Goal: Task Accomplishment & Management: Use online tool/utility

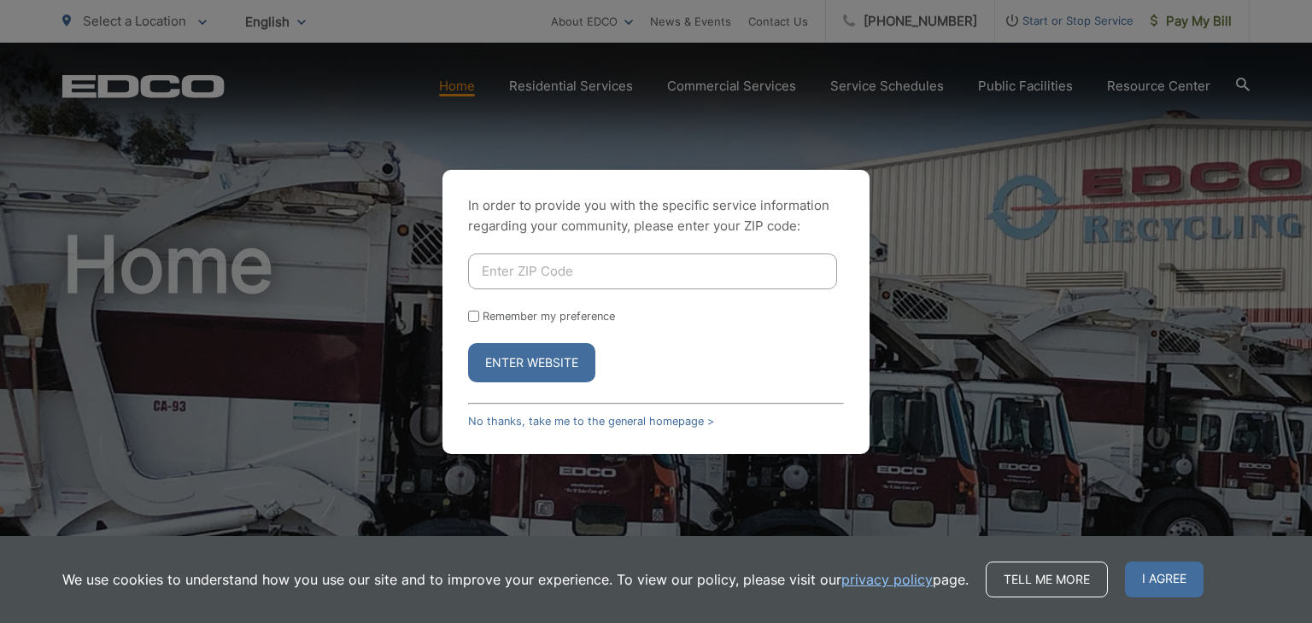
click at [679, 295] on form "Remember my preference Enter Website" at bounding box center [656, 318] width 376 height 129
click at [657, 265] on input "Enter ZIP Code" at bounding box center [652, 272] width 369 height 36
type input "92024"
click at [533, 363] on button "Enter Website" at bounding box center [531, 362] width 127 height 39
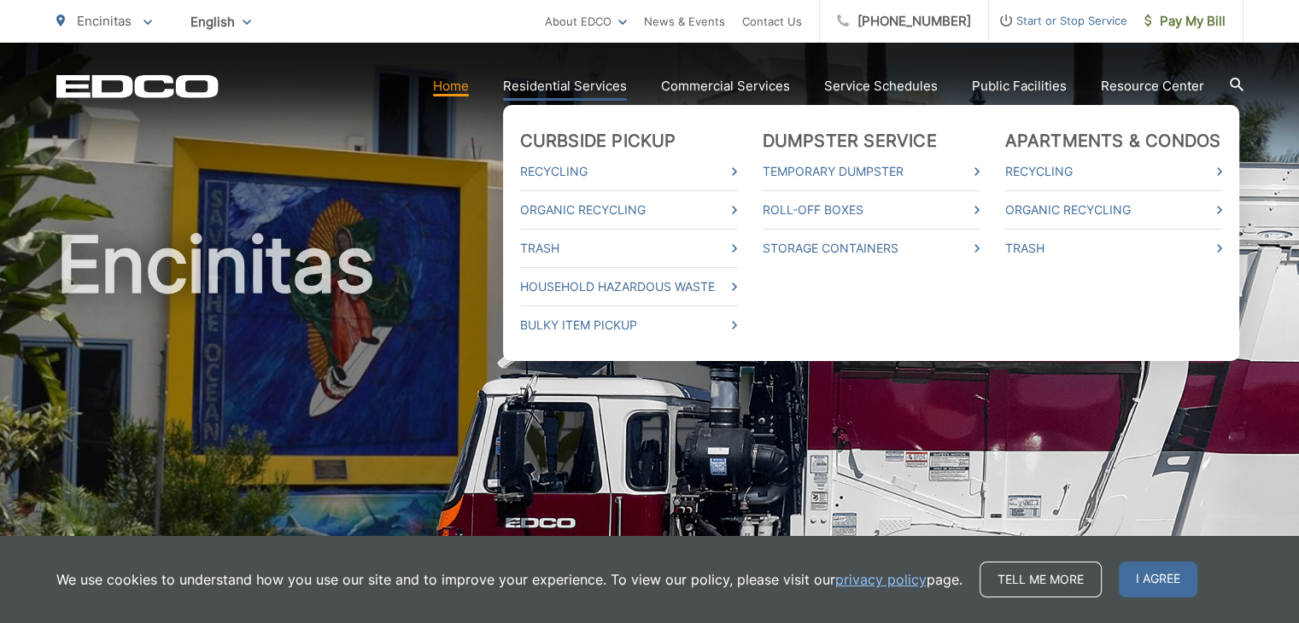
click at [583, 89] on link "Residential Services" at bounding box center [565, 86] width 124 height 20
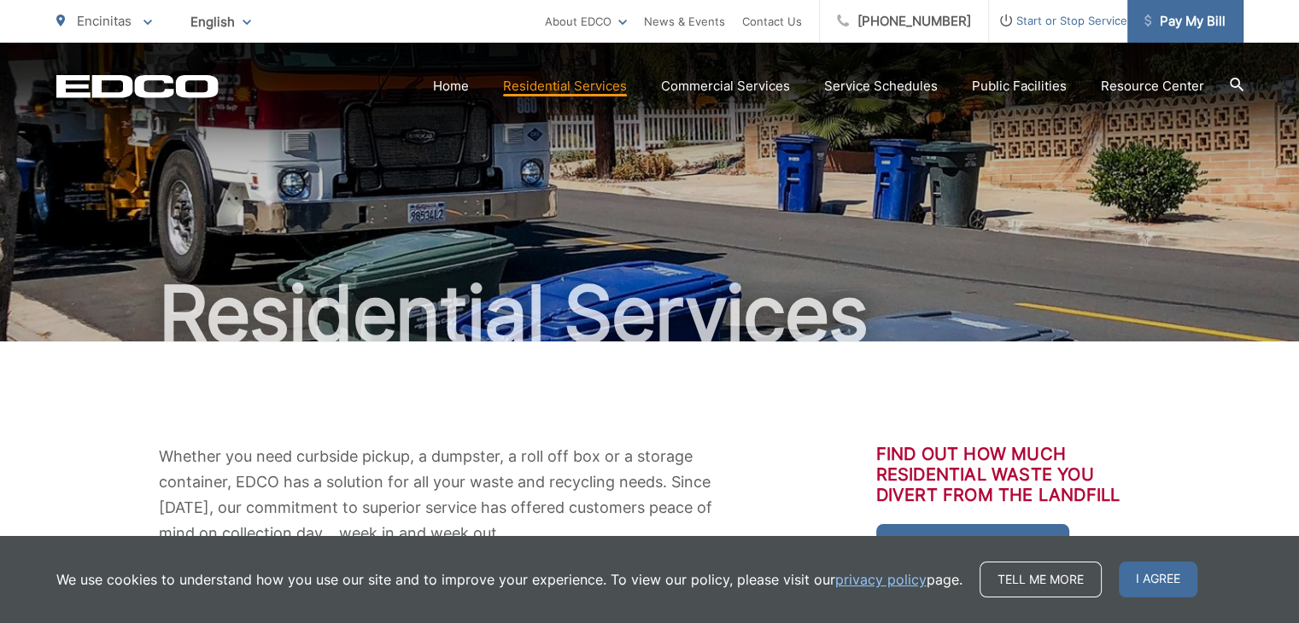
click at [1190, 22] on span "Pay My Bill" at bounding box center [1184, 21] width 81 height 20
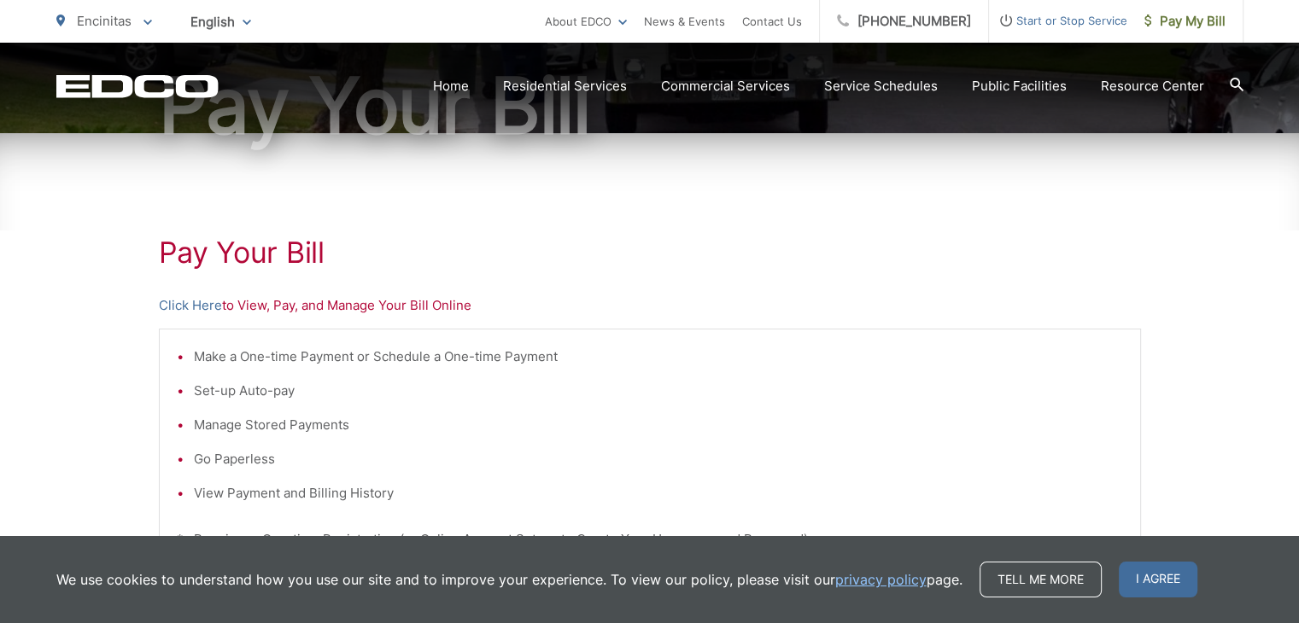
scroll to position [256, 0]
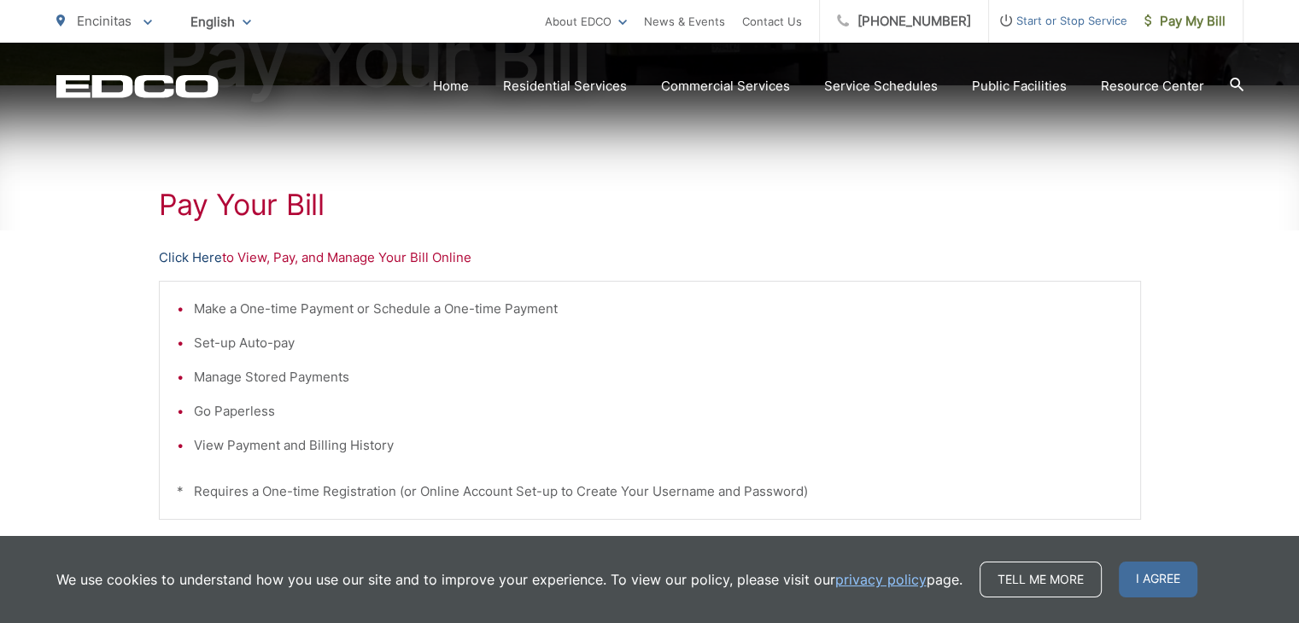
click at [192, 260] on link "Click Here" at bounding box center [190, 258] width 63 height 20
